Goal: Information Seeking & Learning: Find specific fact

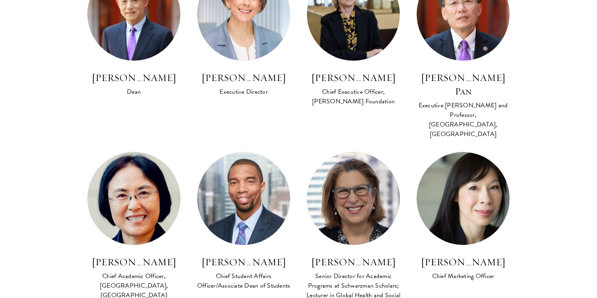
scroll to position [605, 0]
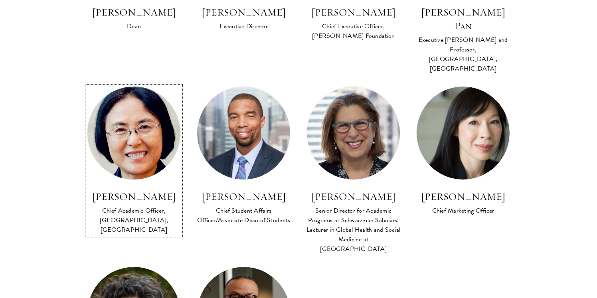
click at [121, 141] on img at bounding box center [134, 133] width 102 height 102
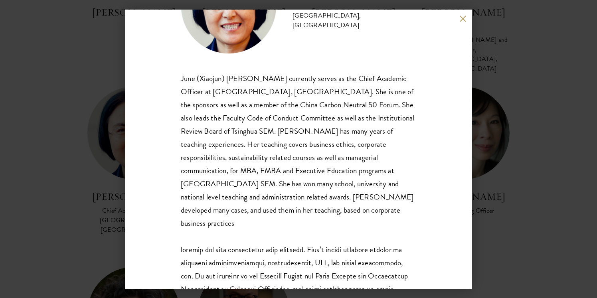
scroll to position [75, 0]
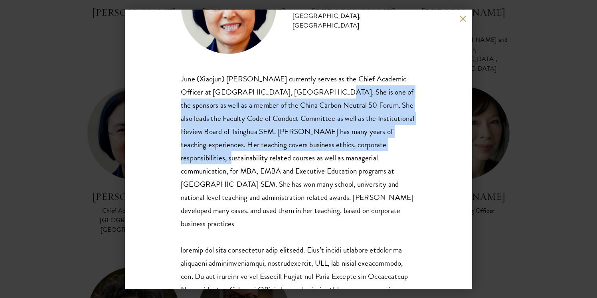
drag, startPoint x: 308, startPoint y: 91, endPoint x: 371, endPoint y: 143, distance: 81.9
click at [371, 143] on div "June (Xiaojun) [PERSON_NAME] currently serves as the Chief Academic Officer at …" at bounding box center [298, 256] width 235 height 369
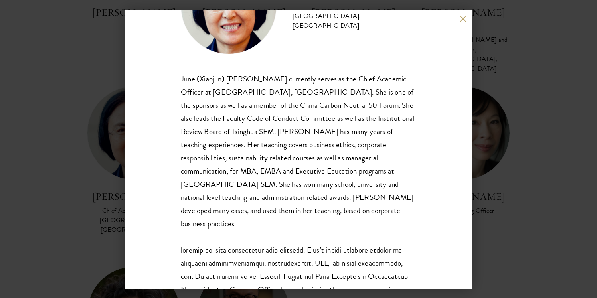
click at [382, 152] on div "June (Xiaojun) [PERSON_NAME] currently serves as the Chief Academic Officer at …" at bounding box center [298, 256] width 235 height 369
click at [280, 134] on div "June (Xiaojun) [PERSON_NAME] currently serves as the Chief Academic Officer at …" at bounding box center [298, 256] width 235 height 369
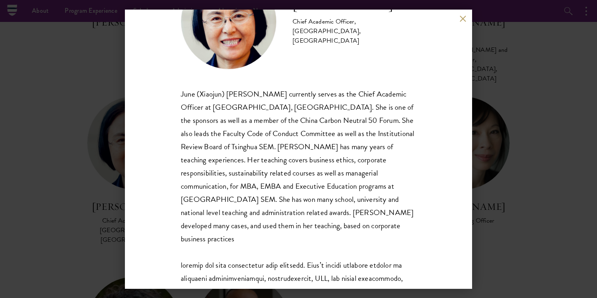
scroll to position [70, 0]
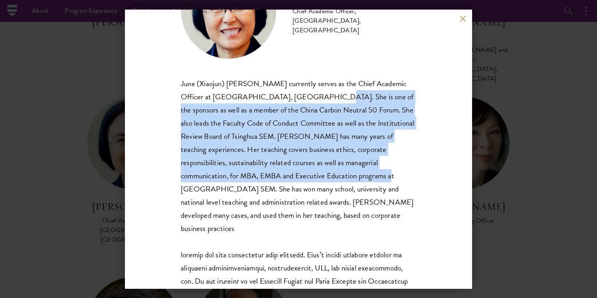
drag, startPoint x: 310, startPoint y: 97, endPoint x: 295, endPoint y: 178, distance: 81.6
click at [295, 178] on div "June (Xiaojun) [PERSON_NAME] currently serves as the Chief Academic Officer at …" at bounding box center [298, 261] width 235 height 369
copy div "She is one of the sponsors as well as a member of the China Carbon Neutral 50 F…"
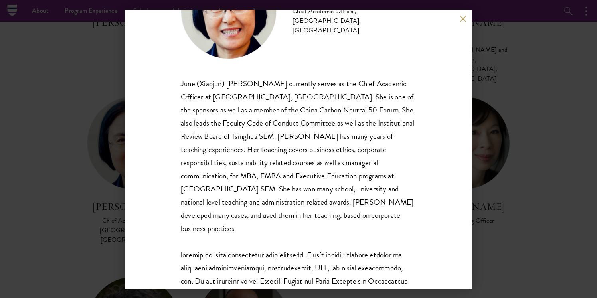
click at [376, 170] on div "June (Xiaojun) [PERSON_NAME] currently serves as the Chief Academic Officer at …" at bounding box center [298, 261] width 235 height 369
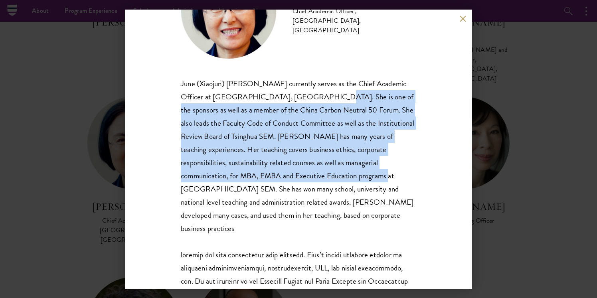
drag, startPoint x: 309, startPoint y: 94, endPoint x: 294, endPoint y: 176, distance: 83.7
click at [294, 176] on div "June (Xiaojun) [PERSON_NAME] currently serves as the Chief Academic Officer at …" at bounding box center [298, 261] width 235 height 369
copy div "She is one of the sponsors as well as a member of the China Carbon Neutral 50 F…"
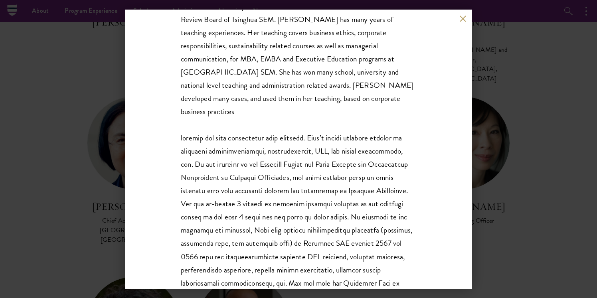
click at [343, 151] on div "June (Xiaojun) [PERSON_NAME] currently serves as the Chief Academic Officer at …" at bounding box center [298, 144] width 235 height 369
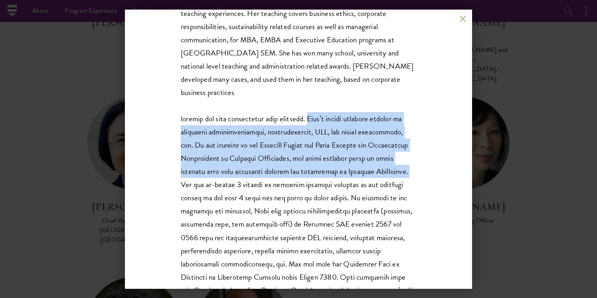
drag, startPoint x: 315, startPoint y: 107, endPoint x: 400, endPoint y: 160, distance: 100.2
click at [400, 160] on div "June (Xiaojun) [PERSON_NAME] currently serves as the Chief Academic Officer at …" at bounding box center [298, 125] width 235 height 369
copy div "June’s recent research focuses on corporate responsibilities, sustainability, E…"
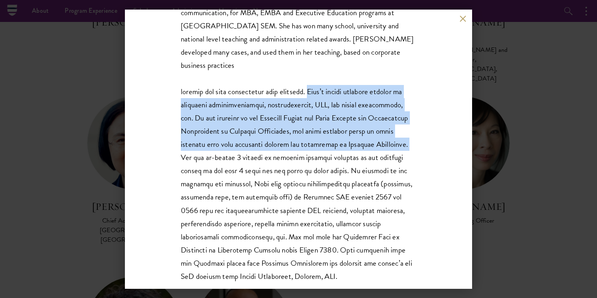
scroll to position [238, 0]
